Goal: Information Seeking & Learning: Learn about a topic

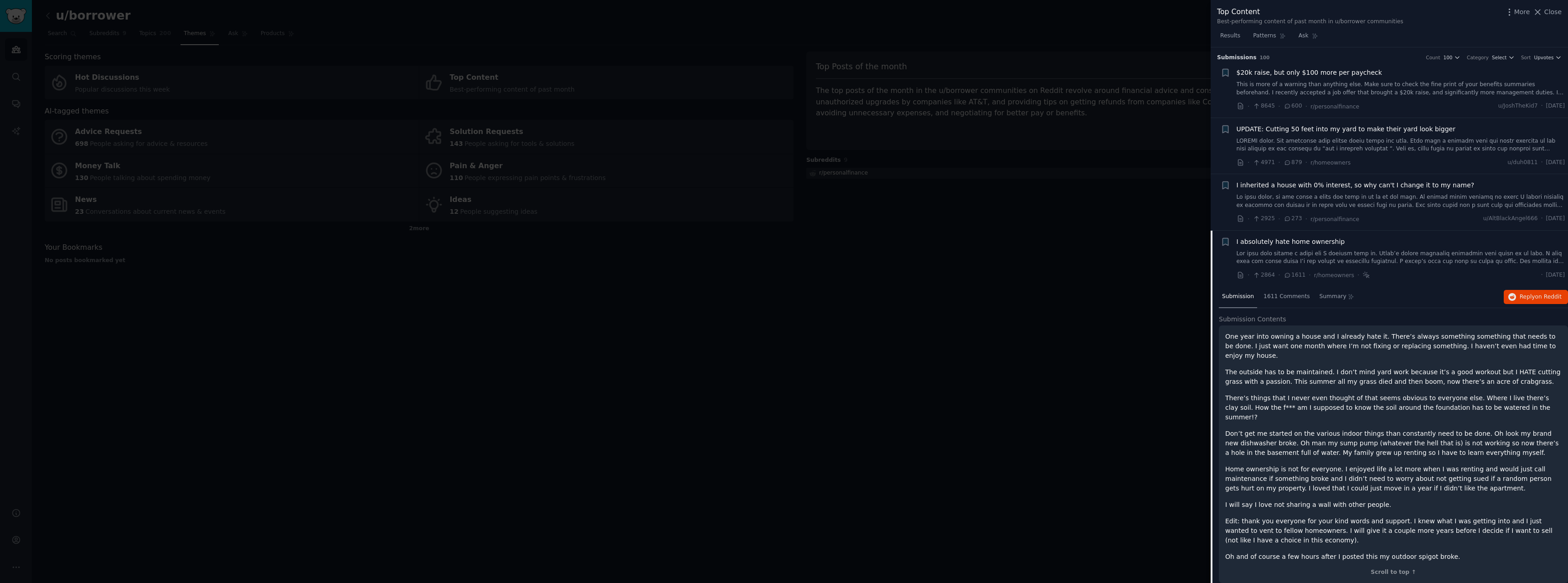
click at [959, 243] on div at bounding box center [784, 292] width 1568 height 583
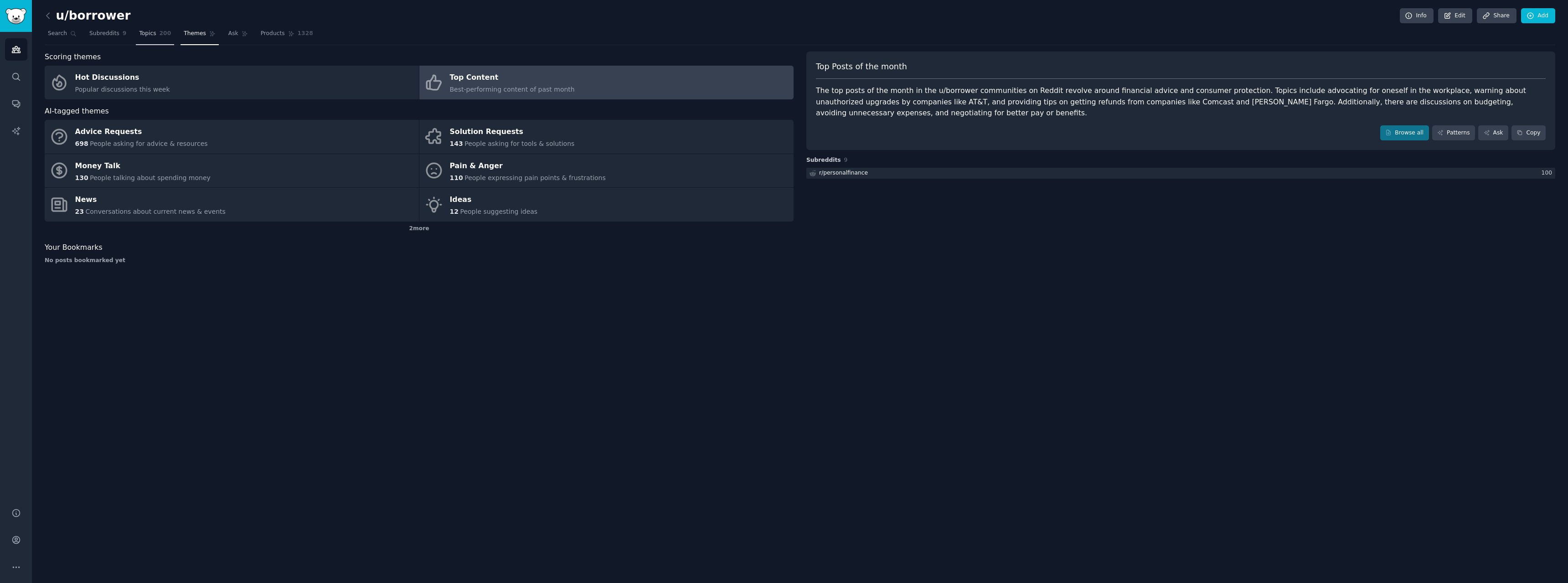
click at [144, 41] on link "Topics 200" at bounding box center [155, 35] width 38 height 19
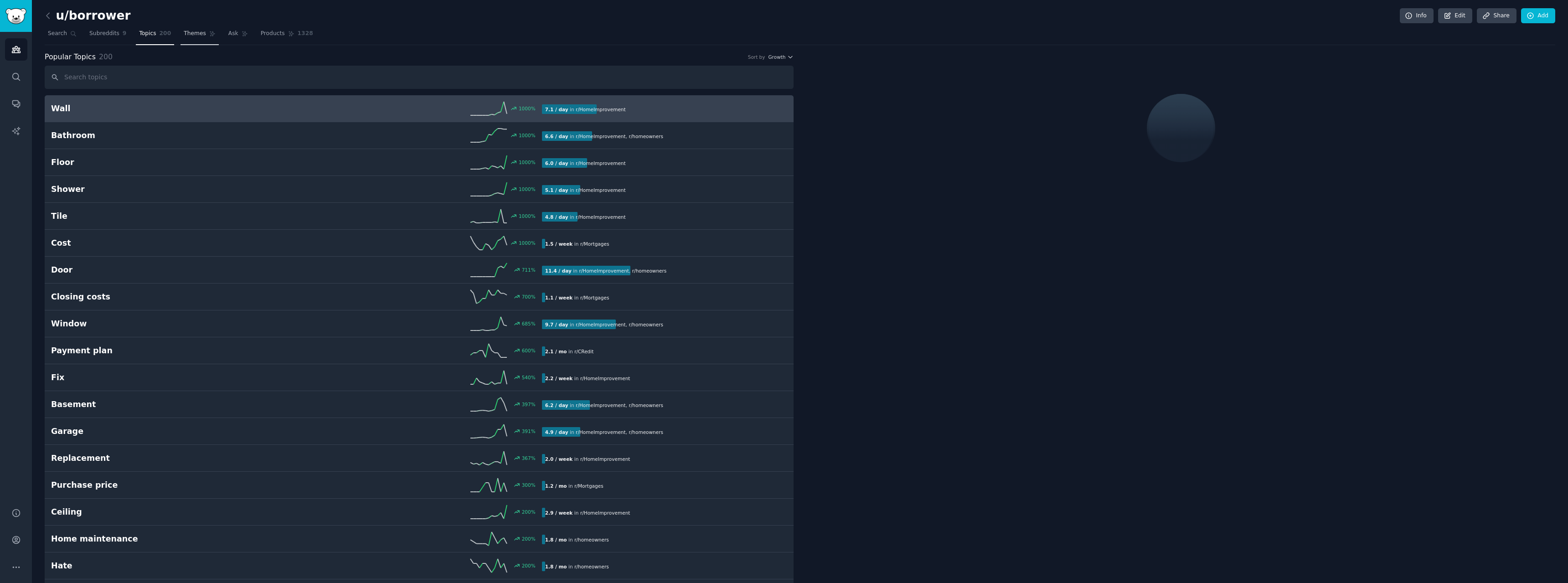
click at [187, 40] on link "Themes" at bounding box center [200, 35] width 38 height 19
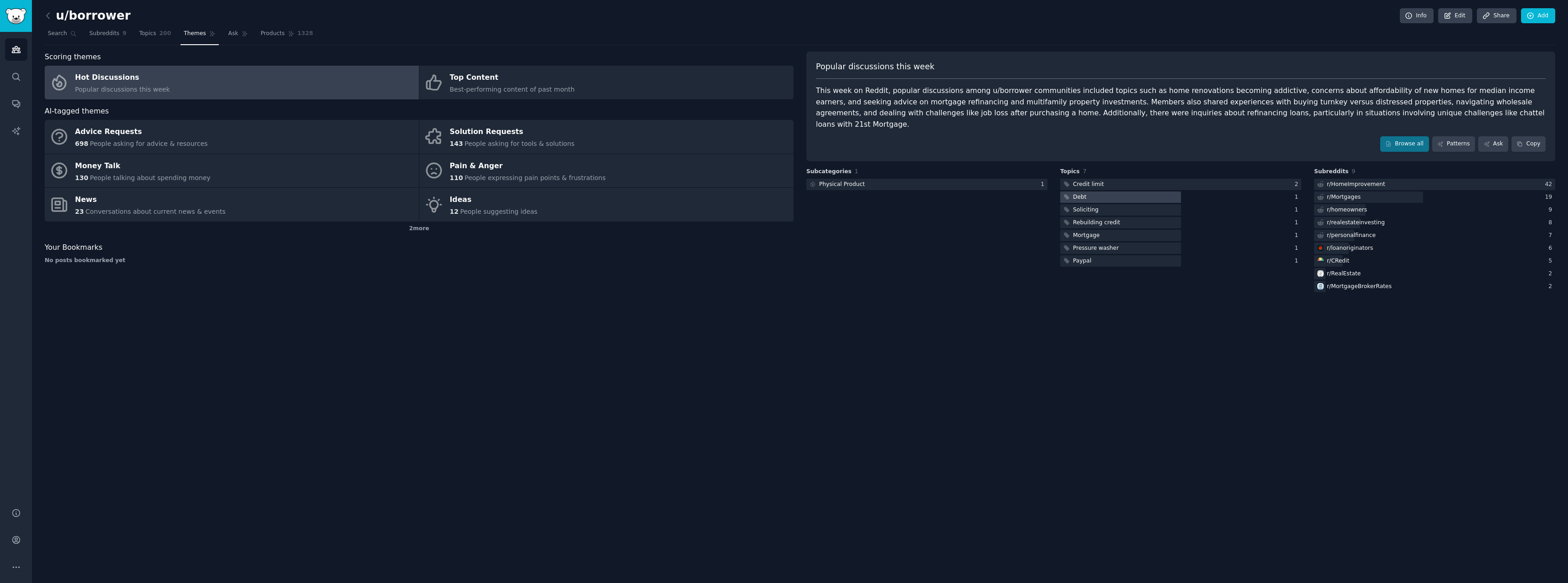
click at [1081, 194] on div "Debt" at bounding box center [1080, 197] width 13 height 8
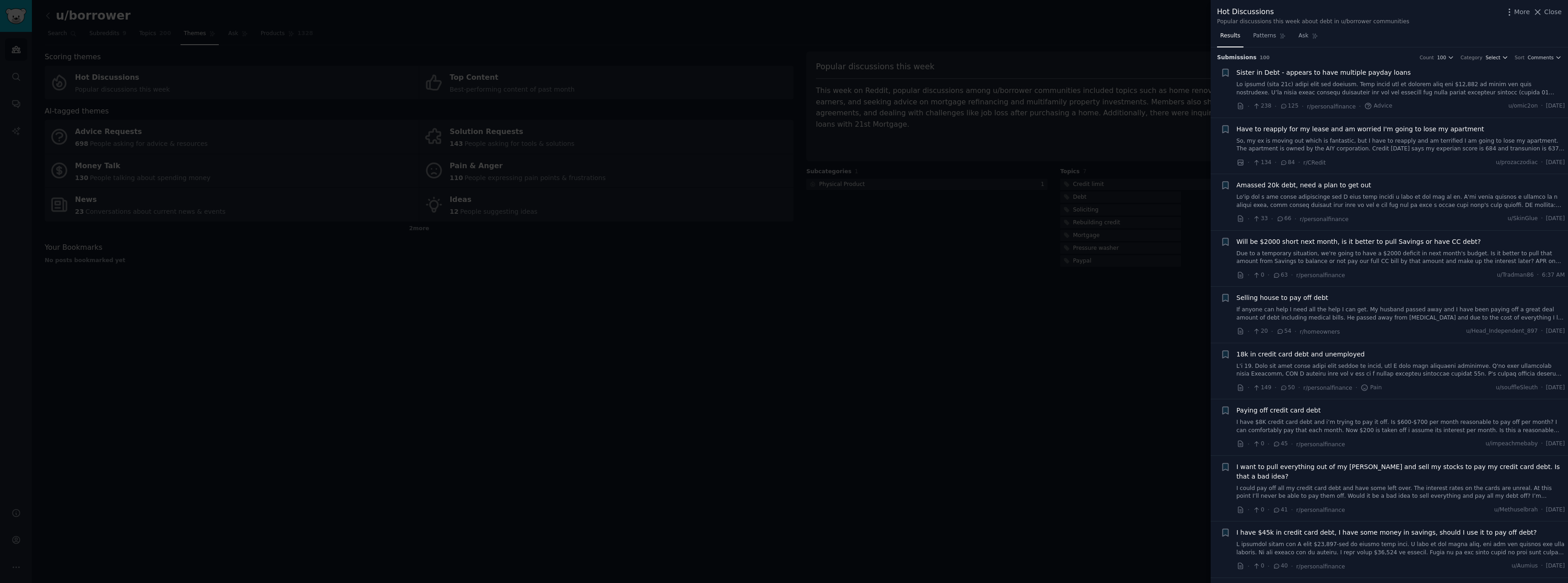
click at [1500, 59] on span "Select" at bounding box center [1493, 57] width 15 height 6
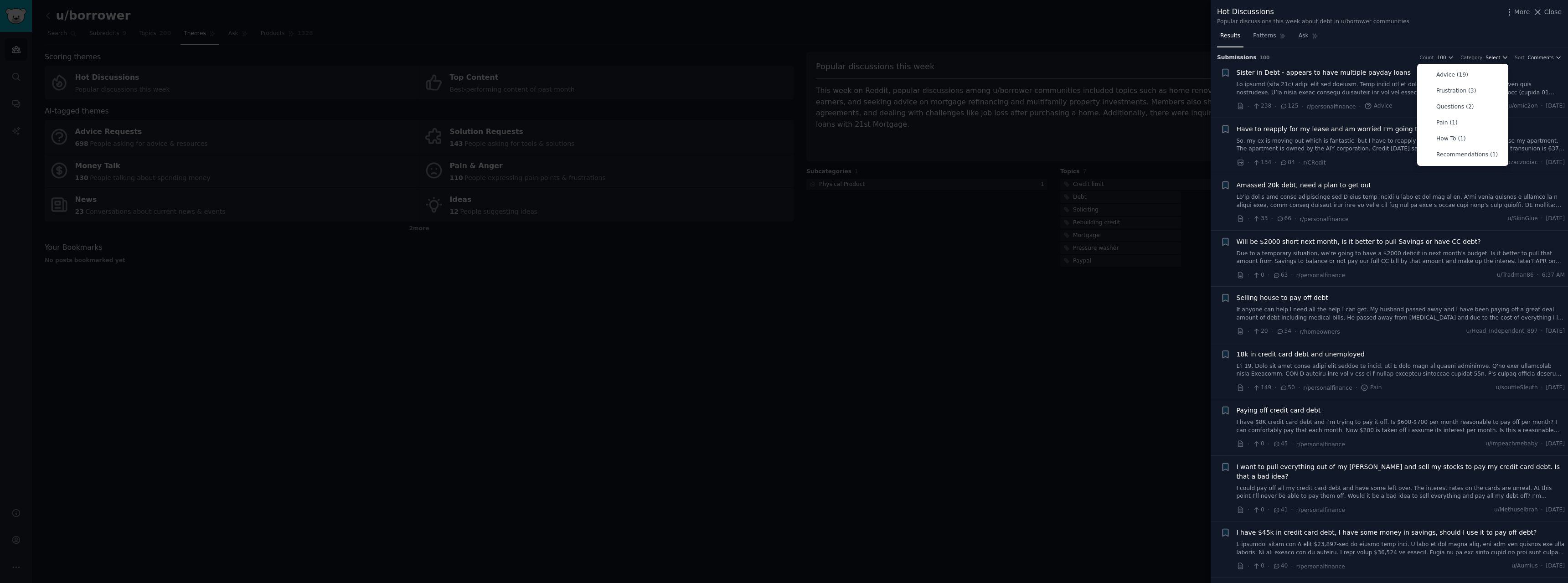
click at [1500, 58] on span "Select" at bounding box center [1493, 57] width 15 height 6
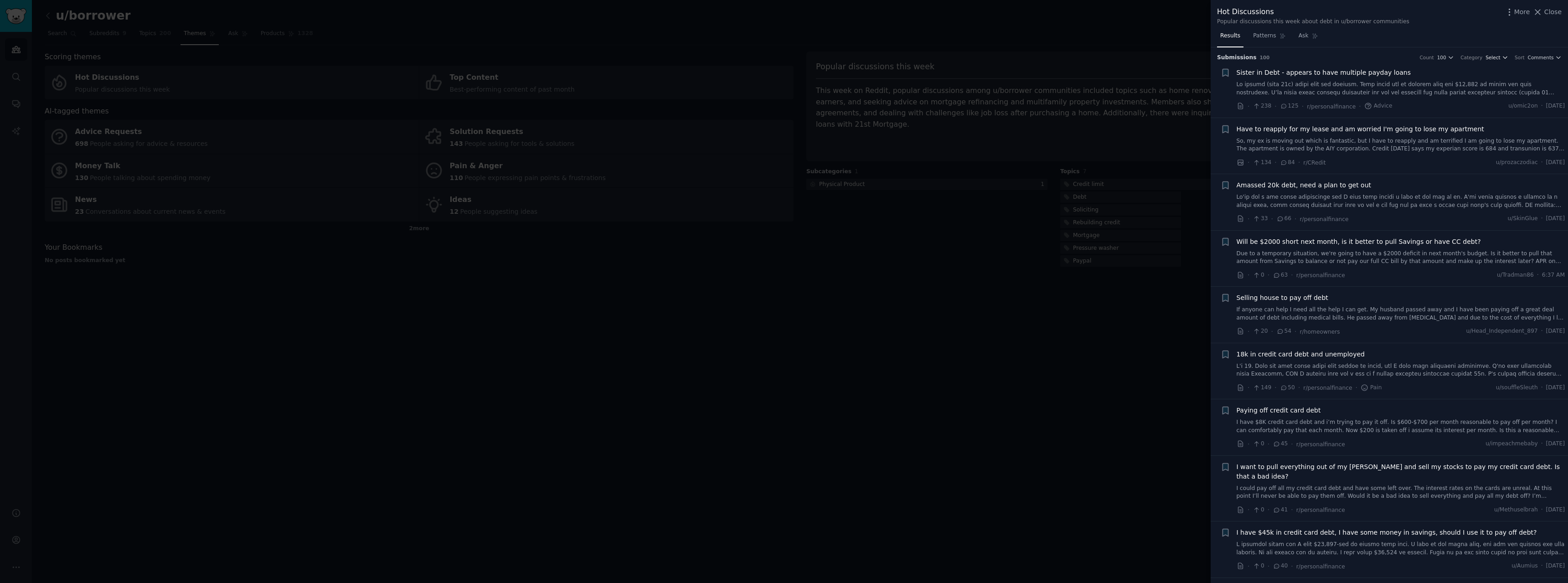
click at [1493, 58] on span "Select" at bounding box center [1493, 57] width 15 height 6
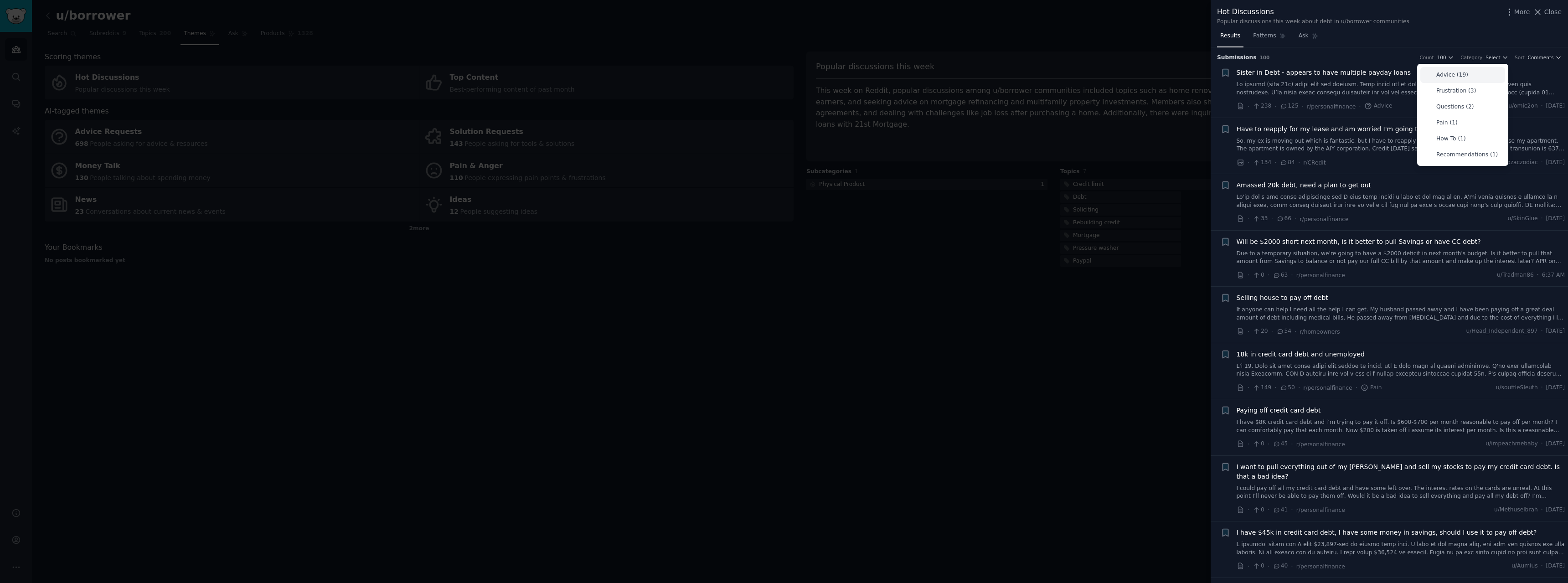
click at [1483, 71] on div "Advice (19)" at bounding box center [1462, 75] width 85 height 16
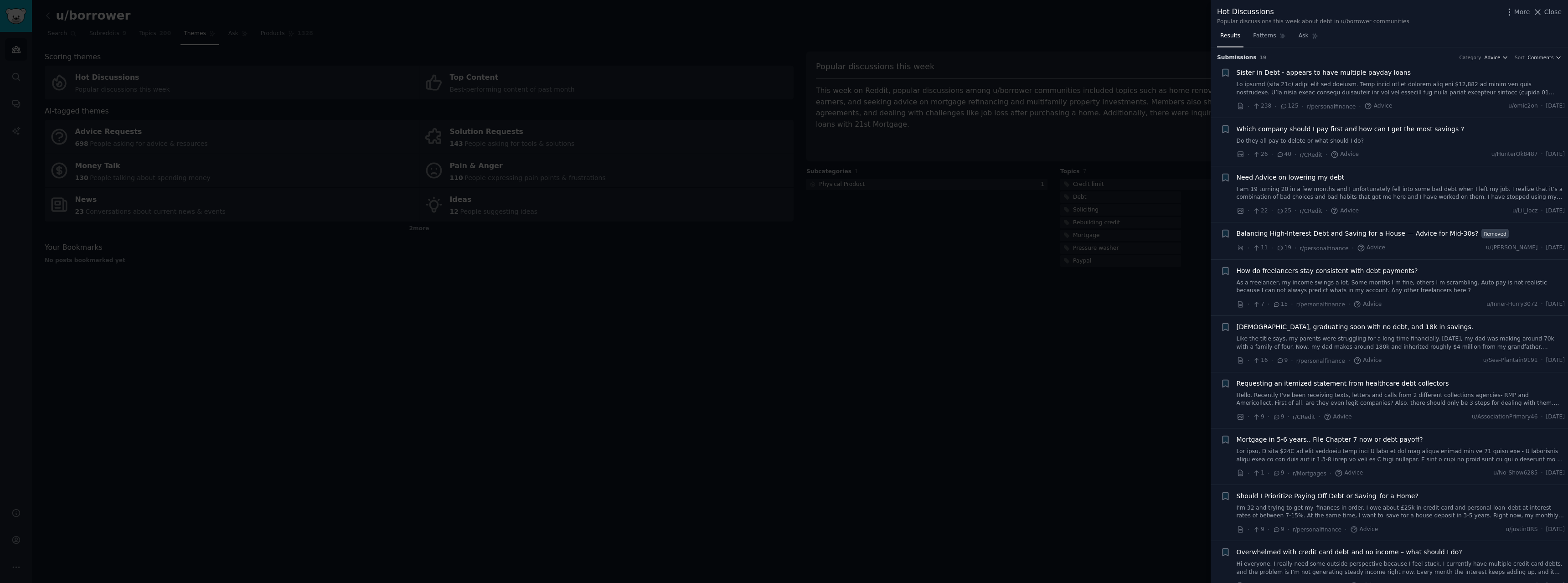
click at [1497, 57] on span "Advice" at bounding box center [1493, 57] width 16 height 6
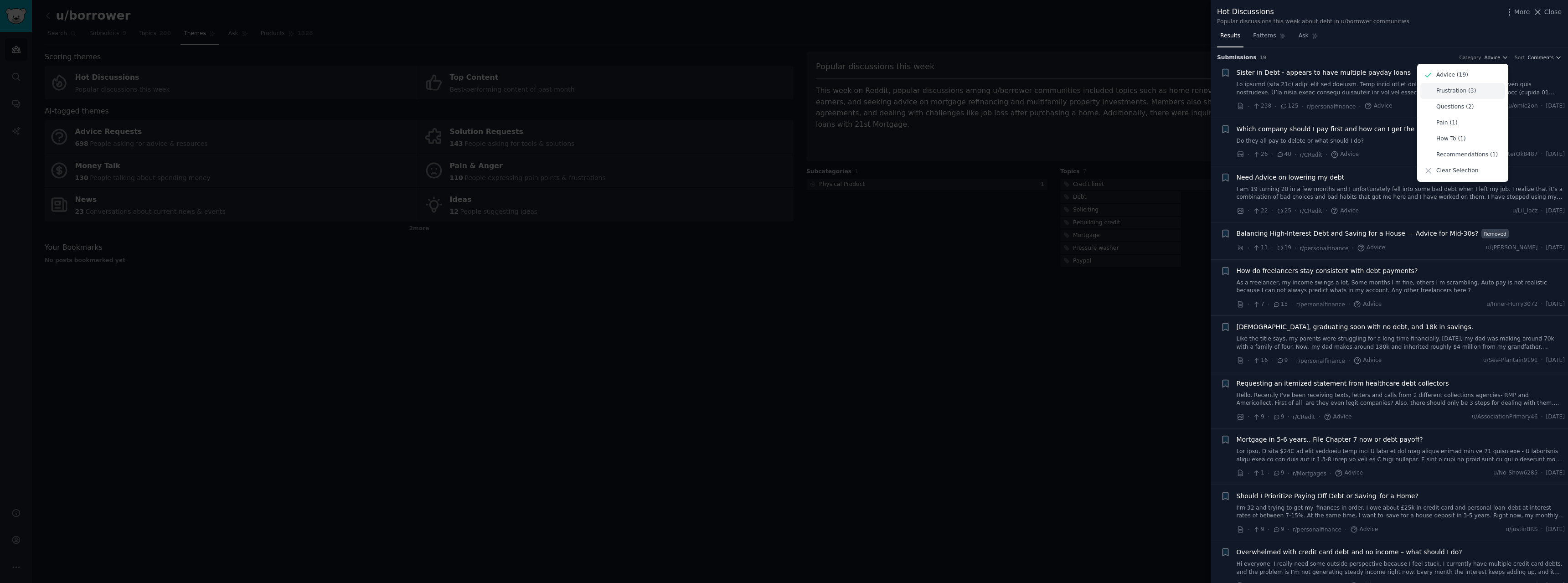
click at [1482, 89] on div "Frustration (3)" at bounding box center [1462, 91] width 85 height 16
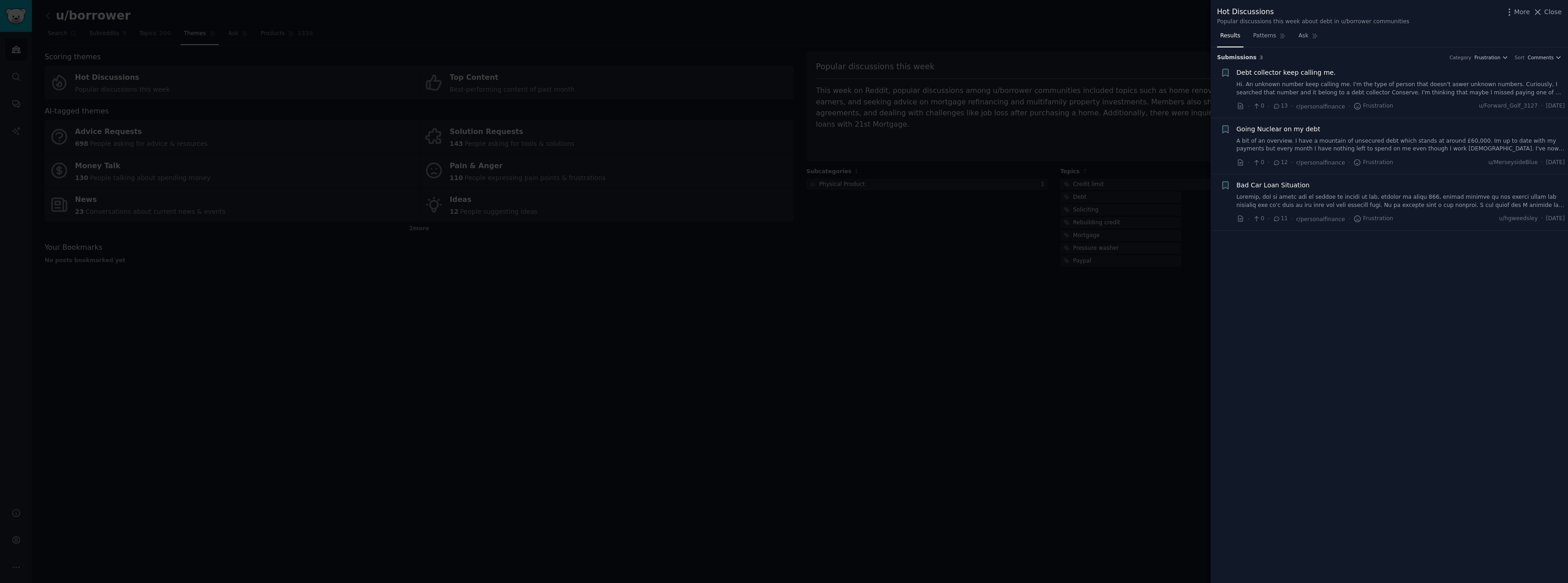
click at [1503, 61] on h3 "Submission s 3 Category Frustration Sort Comments" at bounding box center [1389, 57] width 345 height 8
click at [1500, 58] on span "Frustration" at bounding box center [1487, 57] width 26 height 6
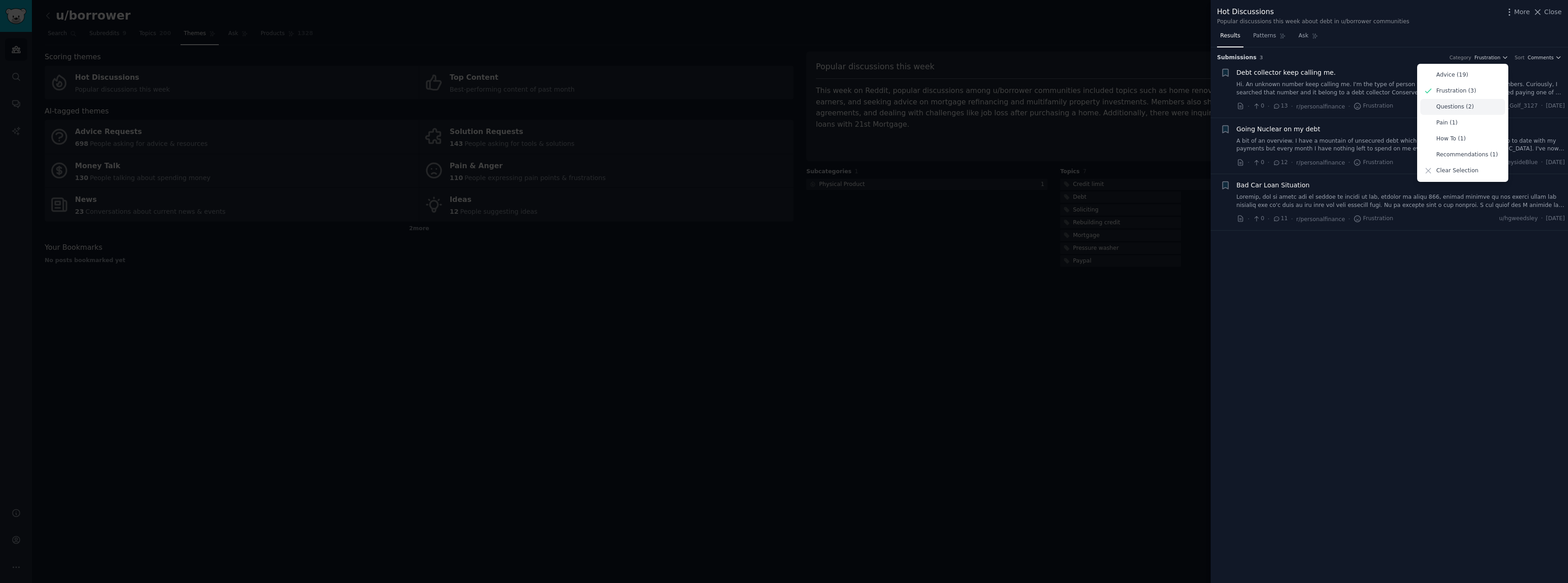
click at [1468, 103] on p "Questions (2)" at bounding box center [1455, 106] width 37 height 8
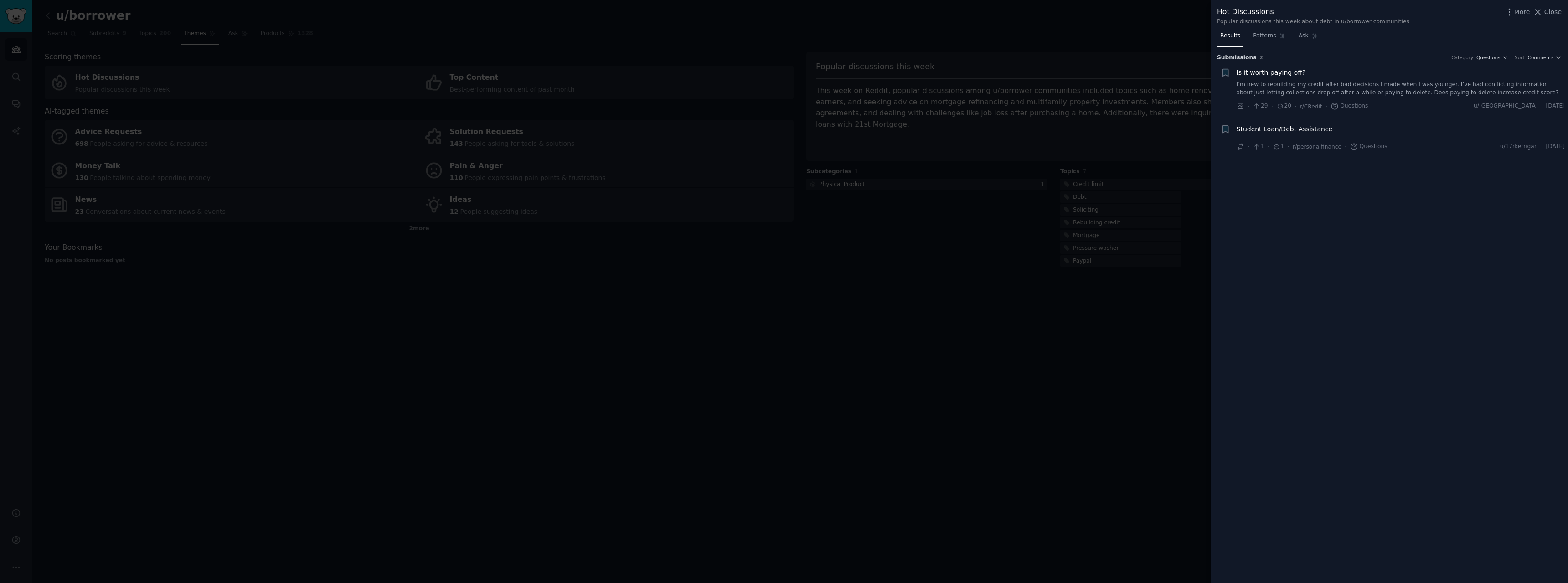
click at [1374, 94] on link "I’m new to rebuilding my credit after bad decisions I made when I was younger. …" at bounding box center [1401, 89] width 329 height 16
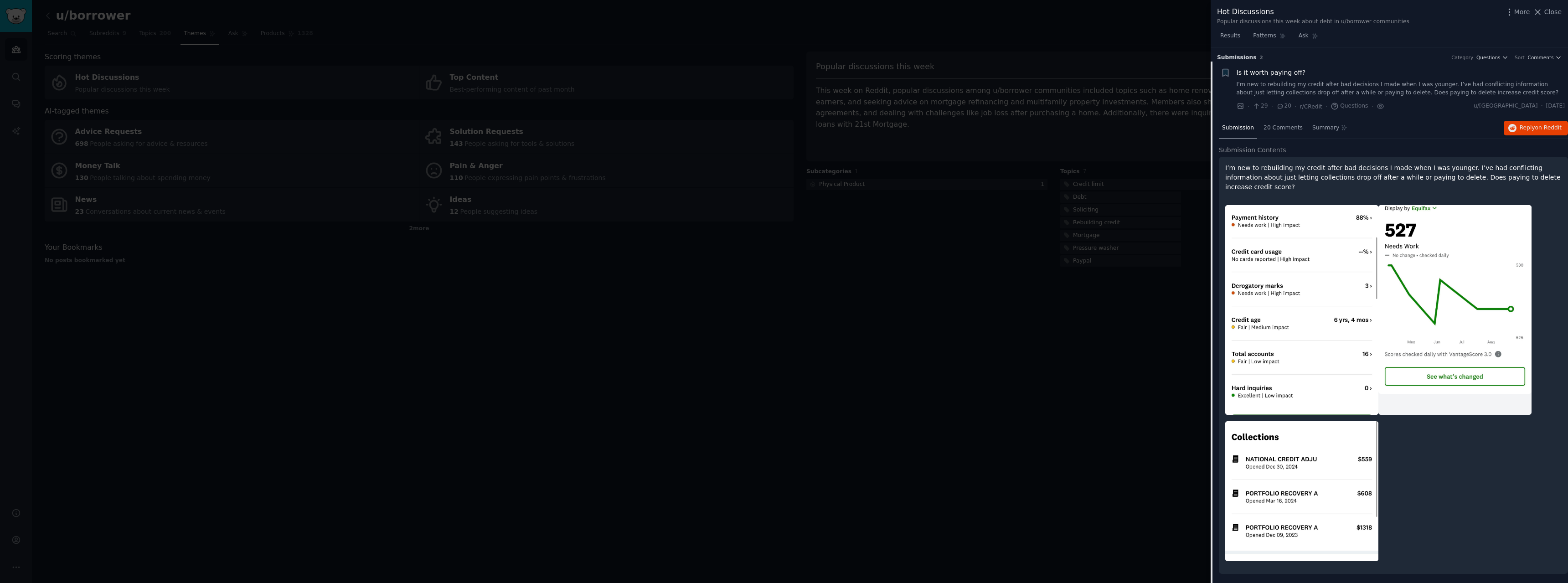
click at [1505, 476] on div at bounding box center [1393, 383] width 337 height 369
click at [1236, 61] on span "Submission s" at bounding box center [1236, 57] width 40 height 8
click at [1233, 44] on link "Results" at bounding box center [1230, 38] width 26 height 19
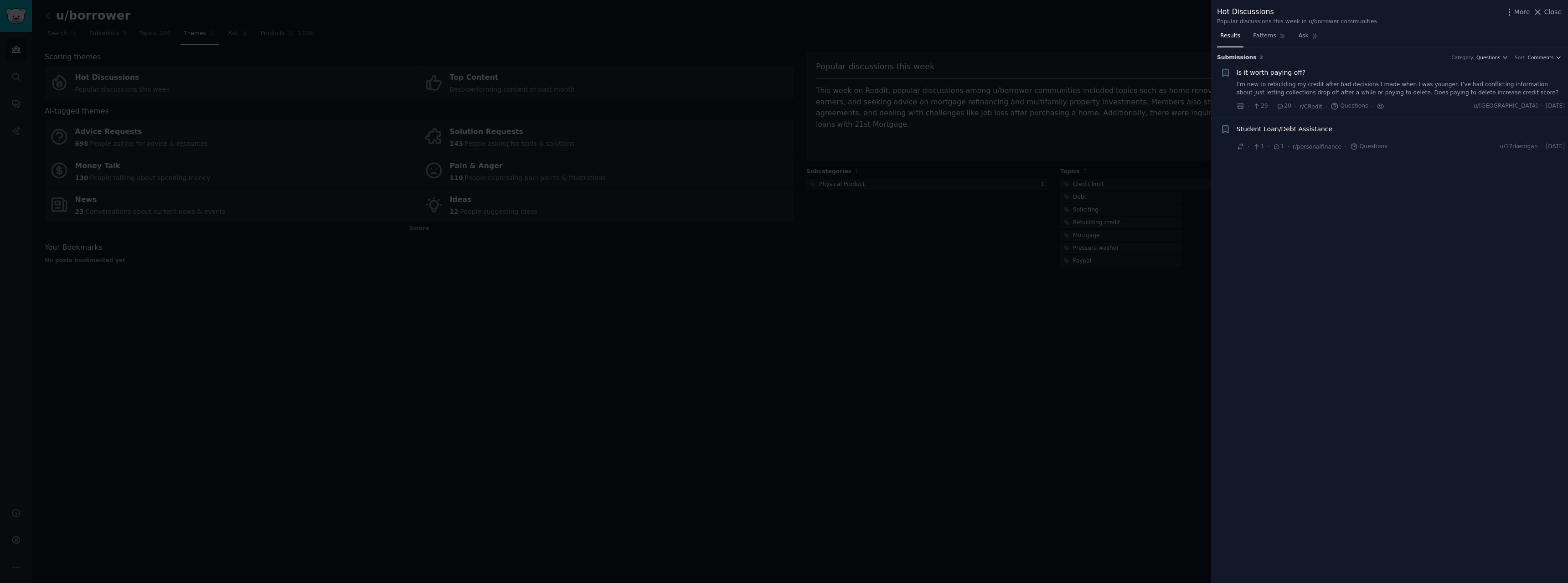
click at [1314, 127] on span "Student Loan/Debt Assistance" at bounding box center [1285, 129] width 96 height 10
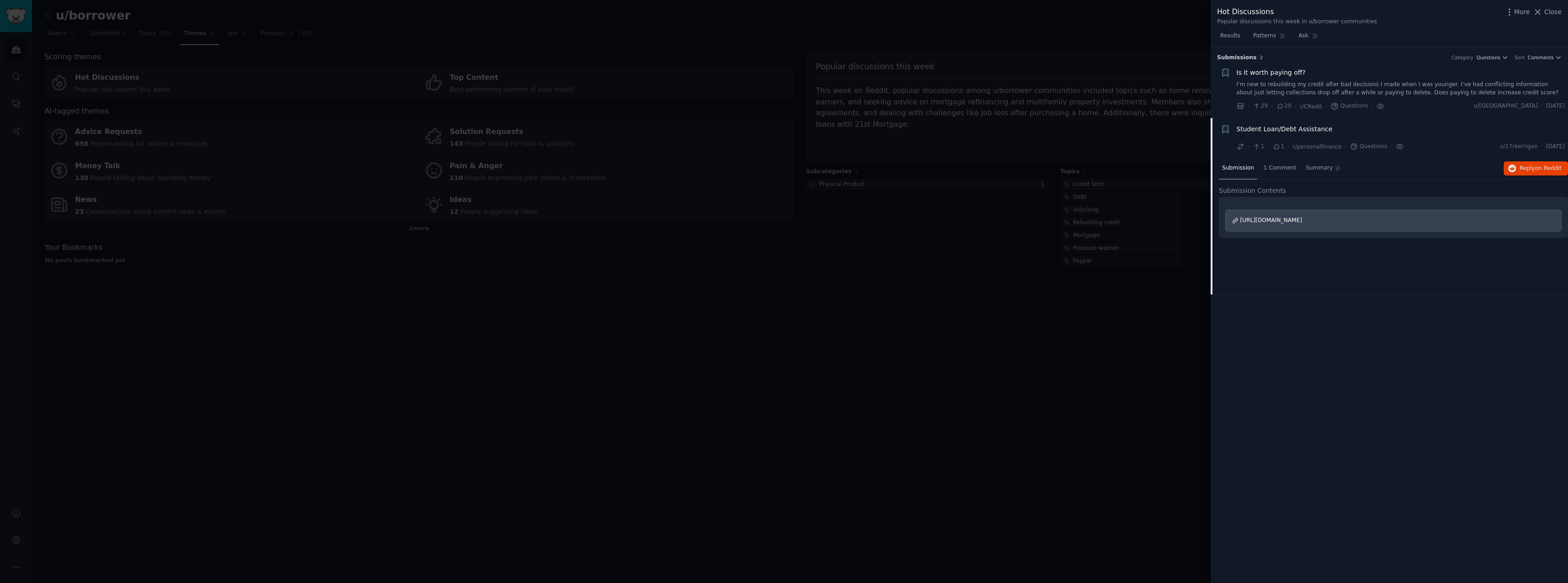
click at [1353, 147] on span "Questions" at bounding box center [1368, 146] width 37 height 8
click at [1515, 167] on icon "button" at bounding box center [1512, 168] width 8 height 8
